Goal: Task Accomplishment & Management: Complete application form

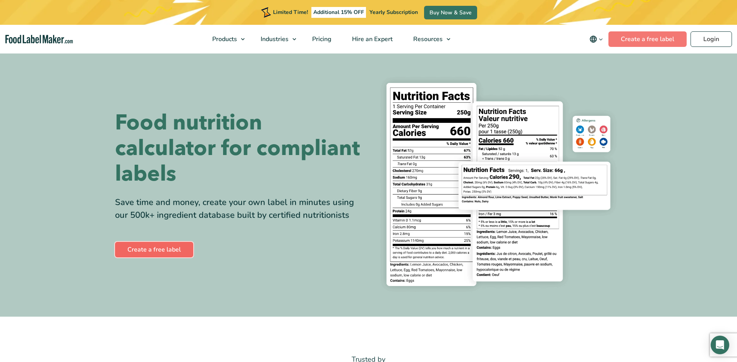
click at [155, 244] on link "Create a free label" at bounding box center [154, 249] width 78 height 15
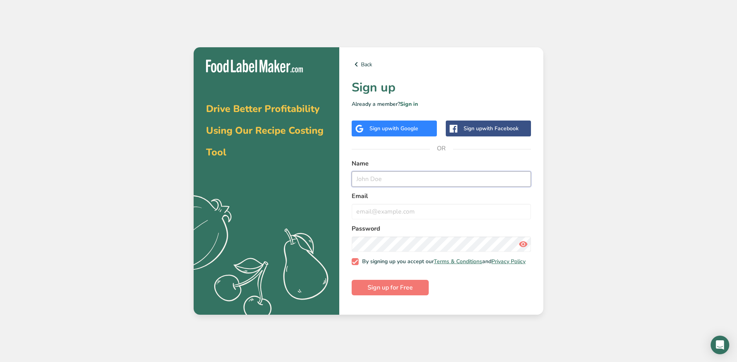
click at [375, 181] on input "text" at bounding box center [441, 178] width 179 height 15
type input "Danie Louw"
click at [362, 212] on input "email" at bounding box center [441, 211] width 179 height 15
type input "louw.danie@vodamail.co.za"
click at [529, 295] on form "Name Danie Louw Email louw.danie@vodamail.co.za Password By signing up you acce…" at bounding box center [441, 227] width 179 height 136
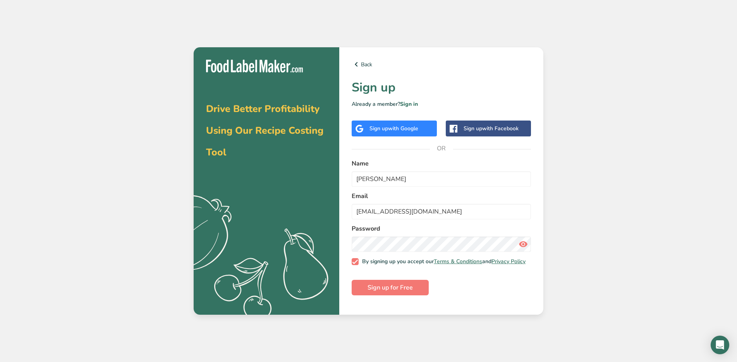
click at [521, 241] on icon at bounding box center [523, 244] width 9 height 14
click at [395, 290] on span "Sign up for Free" at bounding box center [390, 287] width 45 height 9
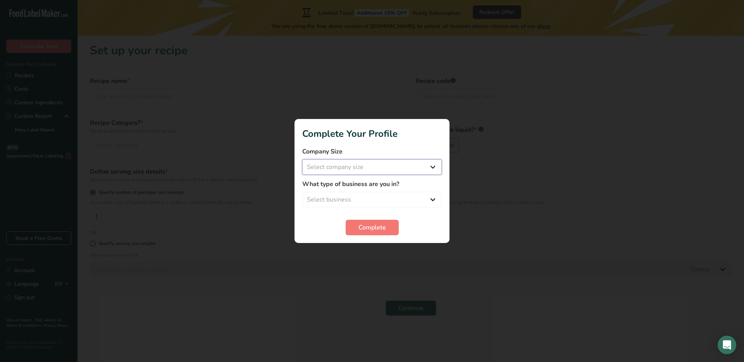
click at [429, 165] on select "Select company size Fewer than 10 Employees 10 to 50 Employees 51 to 500 Employ…" at bounding box center [371, 166] width 139 height 15
select select "1"
click at [302, 159] on select "Select company size Fewer than 10 Employees 10 to 50 Employees 51 to 500 Employ…" at bounding box center [371, 166] width 139 height 15
click at [432, 197] on select "Select business Packaged Food Manufacturer Restaurant & Cafe Bakery Meal Plans …" at bounding box center [371, 199] width 139 height 15
select select "8"
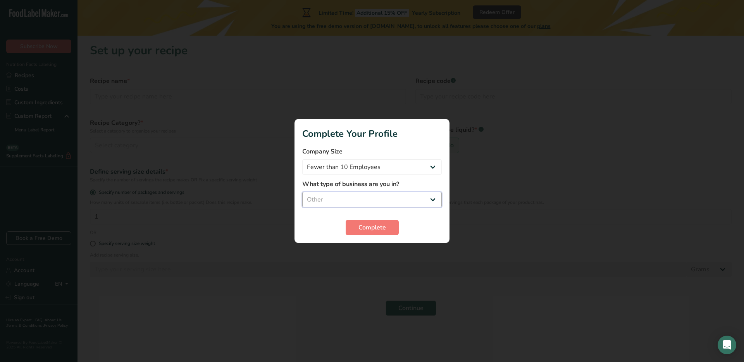
click at [302, 192] on select "Select business Packaged Food Manufacturer Restaurant & Cafe Bakery Meal Plans …" at bounding box center [371, 199] width 139 height 15
click at [367, 224] on span "Complete" at bounding box center [372, 227] width 28 height 9
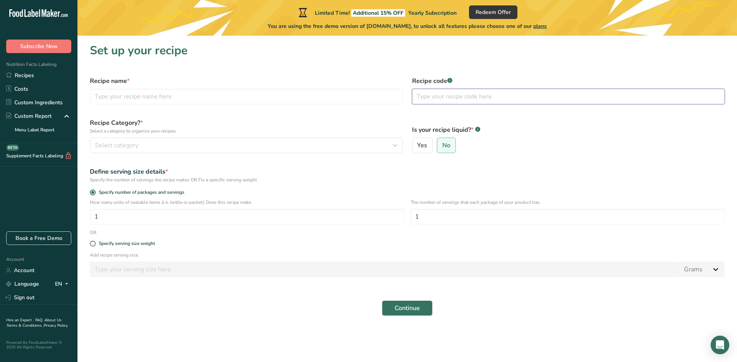
click at [460, 95] on input "text" at bounding box center [568, 96] width 313 height 15
click at [451, 79] on div at bounding box center [451, 78] width 4 height 4
click at [135, 97] on input "text" at bounding box center [246, 96] width 313 height 15
